Goal: Find specific page/section: Find specific page/section

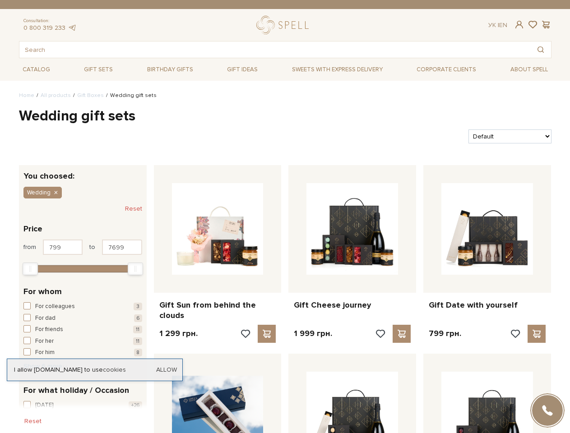
click at [285, 217] on div "Gift Cheese journey 1 999 грн." at bounding box center [352, 255] width 135 height 181
click at [519, 24] on span at bounding box center [519, 24] width 11 height 9
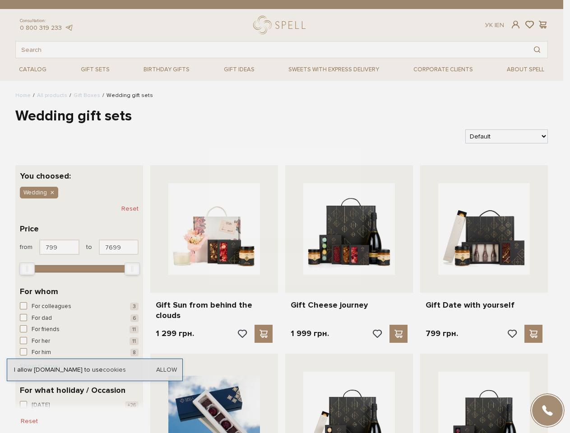
click at [533, 25] on div "Login E-Mail Password Forgot password? Sign In Sign up Forgot password? Enter y…" at bounding box center [285, 216] width 570 height 433
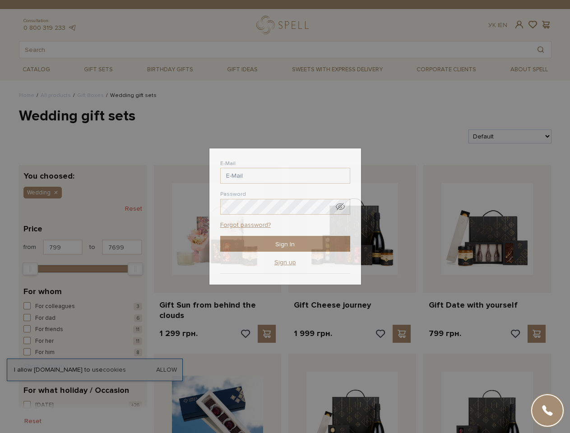
click at [546, 25] on div "Login E-Mail Password Forgot password? Sign In Sign up Forgot password? Enter y…" at bounding box center [285, 216] width 570 height 433
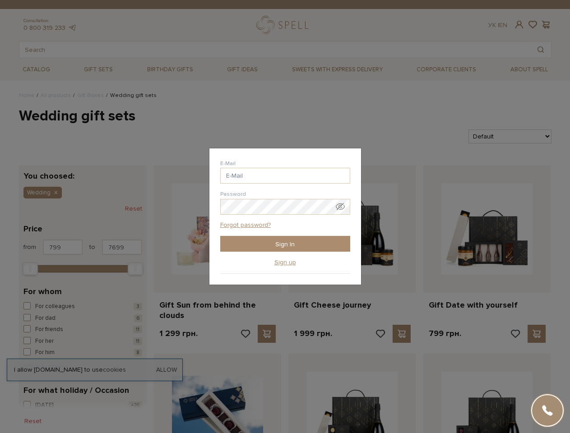
click at [541, 50] on div "Login E-Mail Password Forgot password? Sign In Sign up Forgot password? Enter y…" at bounding box center [285, 216] width 570 height 433
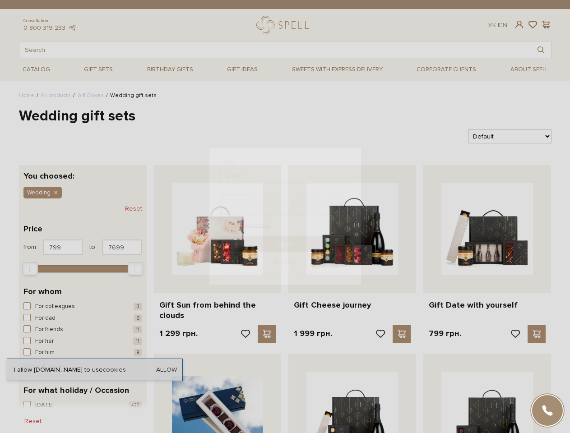
click at [83, 299] on div "Login E-Mail Password Forgot password? Sign In Sign up Forgot password? Enter y…" at bounding box center [285, 216] width 570 height 433
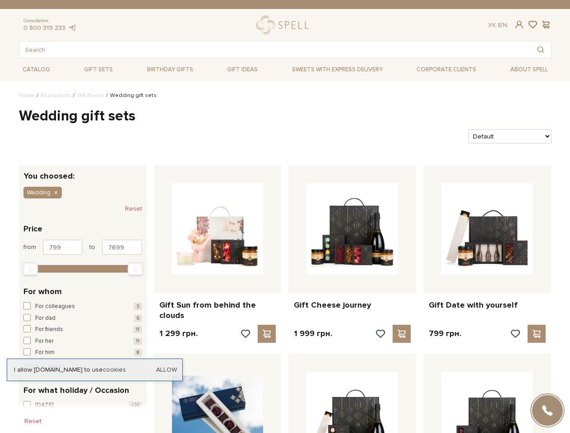
click at [42, 193] on span "Wedding" at bounding box center [38, 193] width 23 height 8
click at [134, 209] on button "Reset" at bounding box center [133, 209] width 17 height 14
click at [83, 268] on div at bounding box center [83, 268] width 110 height 8
click at [30, 269] on div "Min" at bounding box center [30, 269] width 14 height 12
